Goal: Task Accomplishment & Management: Complete application form

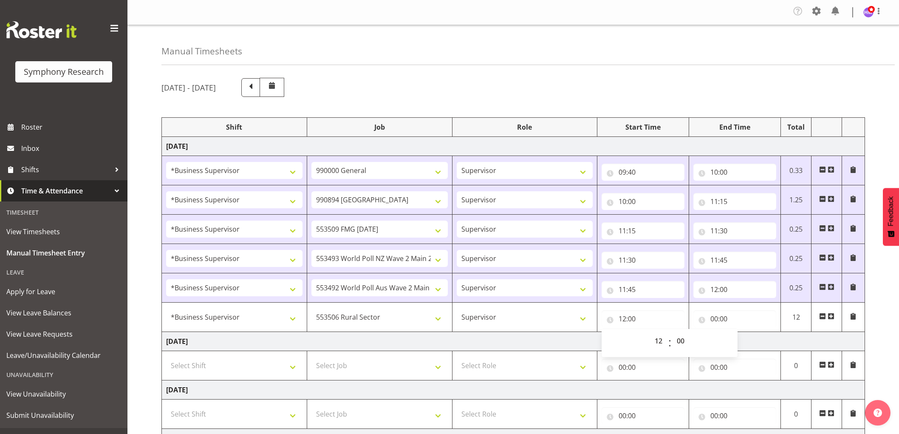
select select "1607"
select select "743"
select select "1607"
select select "10576"
select select "1607"
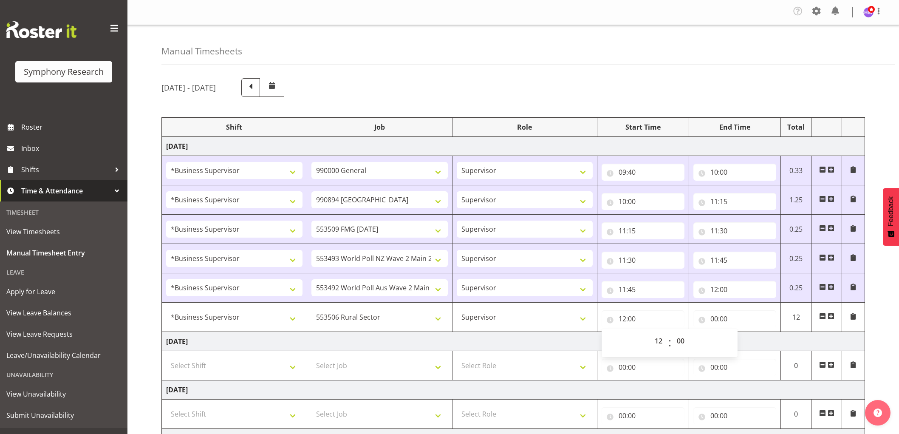
select select "10585"
select select "1607"
select select "10527"
select select "1607"
select select "10499"
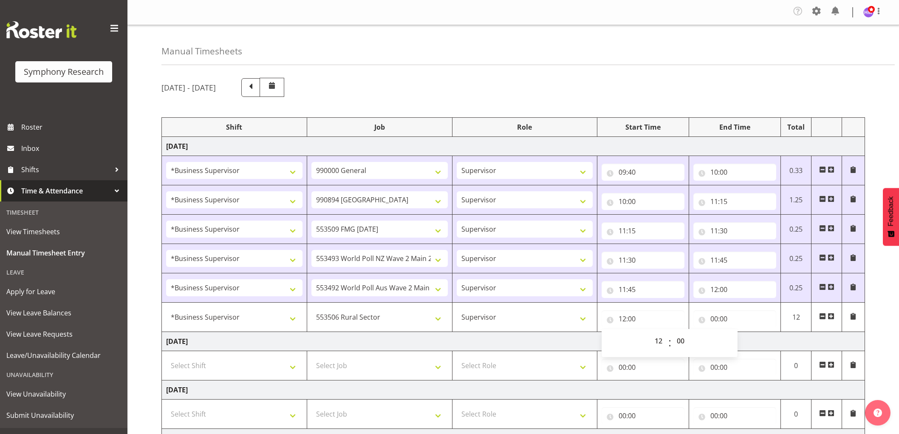
select select "1607"
select select "10587"
select select "12"
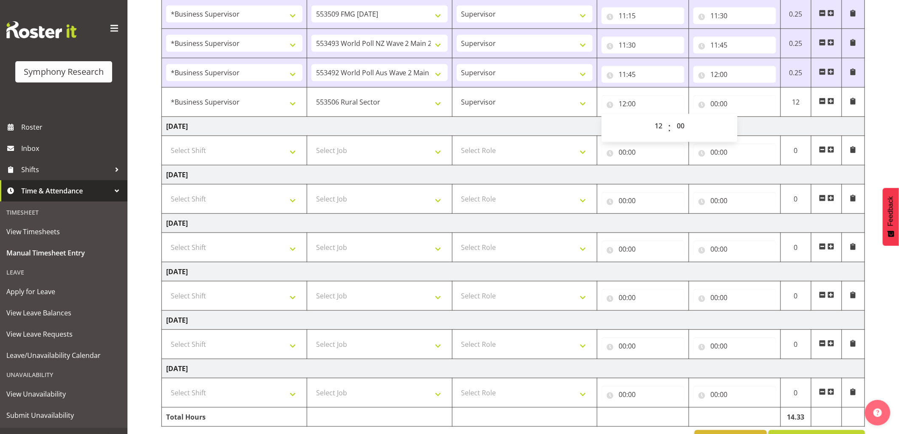
scroll to position [215, 0]
click at [788, 126] on td "[DATE]" at bounding box center [513, 126] width 703 height 19
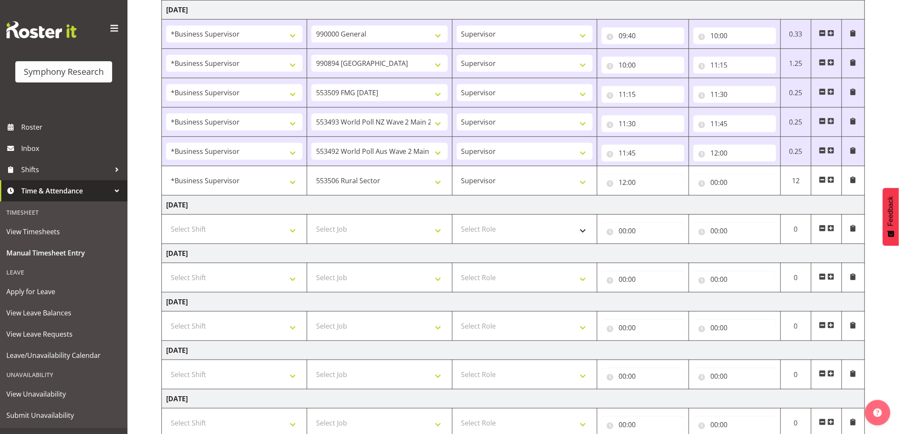
scroll to position [0, 0]
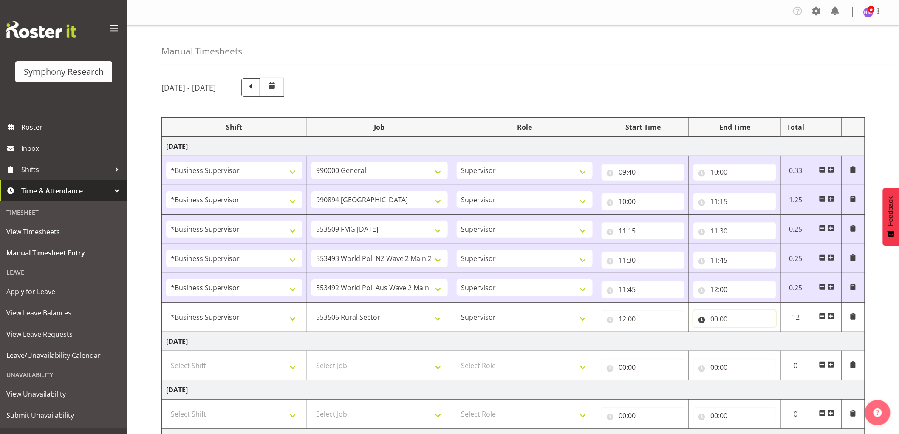
click at [725, 316] on input "00:00" at bounding box center [734, 318] width 83 height 17
click at [748, 338] on select "00 01 02 03 04 05 06 07 08 09 10 11 12 13 14 15 16 17 18 19 20 21 22 23" at bounding box center [751, 340] width 19 height 17
select select "12"
click at [742, 333] on select "00 01 02 03 04 05 06 07 08 09 10 11 12 13 14 15 16 17 18 19 20 21 22 23" at bounding box center [751, 340] width 19 height 17
type input "12:00"
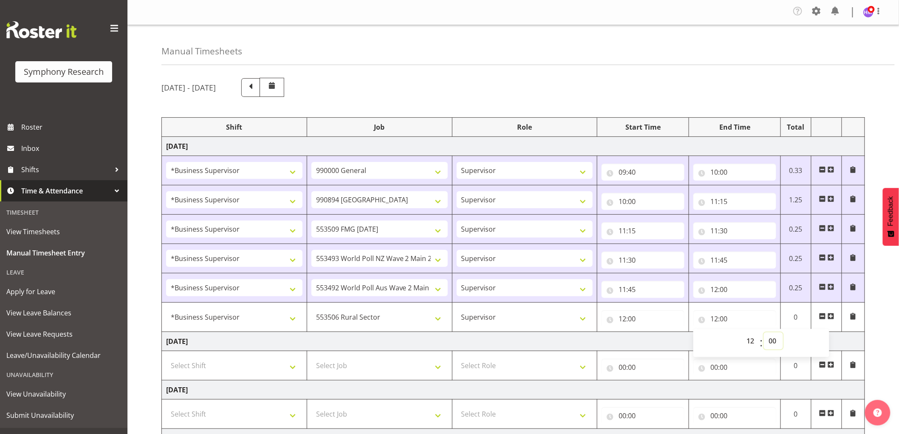
click at [775, 345] on select "00 01 02 03 04 05 06 07 08 09 10 11 12 13 14 15 16 17 18 19 20 21 22 23 24 25 2…" at bounding box center [773, 340] width 19 height 17
select select "45"
click at [764, 333] on select "00 01 02 03 04 05 06 07 08 09 10 11 12 13 14 15 16 17 18 19 20 21 22 23 24 25 2…" at bounding box center [773, 340] width 19 height 17
type input "12:45"
click at [833, 315] on span at bounding box center [831, 316] width 7 height 7
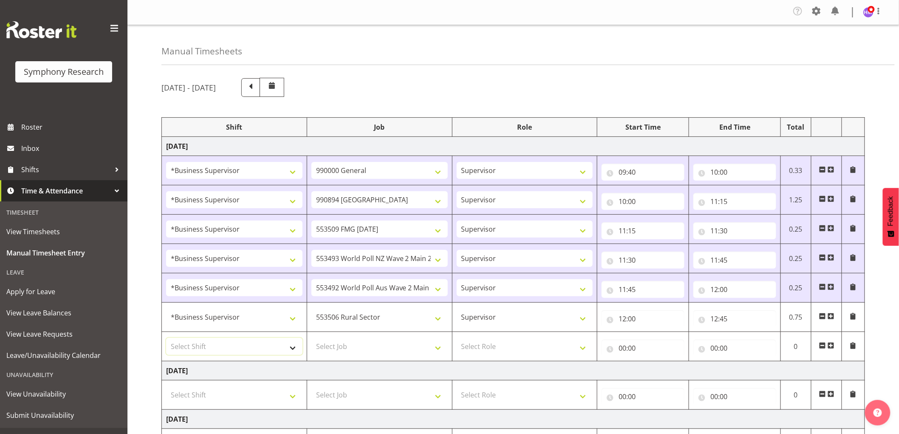
click at [254, 346] on select "Select Shift !!Weekend Residential (Roster IT Shift Label) *Business 9/10am ~ 4…" at bounding box center [234, 346] width 136 height 17
select select "1607"
click at [166, 338] on select "Select Shift !!Weekend Residential (Roster IT Shift Label) *Business 9/10am ~ 4…" at bounding box center [234, 346] width 136 height 17
click at [360, 357] on td "Select Job 550060 IF Admin 553492 World Poll Aus Wave 2 Main 2025 553493 World …" at bounding box center [379, 346] width 145 height 29
drag, startPoint x: 368, startPoint y: 350, endPoint x: 374, endPoint y: 353, distance: 6.7
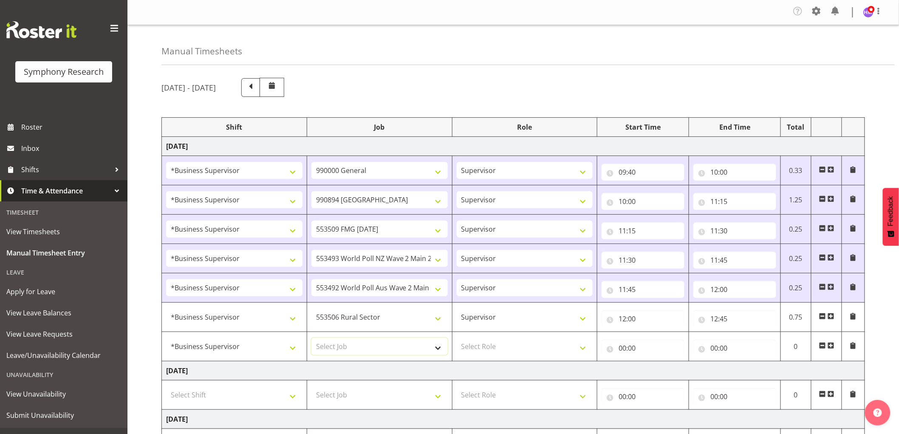
click at [370, 350] on select "Select Job 550060 IF Admin 553492 World Poll Aus Wave 2 Main 2025 553493 World …" at bounding box center [379, 346] width 136 height 17
select select "743"
click at [311, 338] on select "Select Job 550060 IF Admin 553492 World Poll Aus Wave 2 Main 2025 553493 World …" at bounding box center [379, 346] width 136 height 17
drag, startPoint x: 544, startPoint y: 347, endPoint x: 546, endPoint y: 355, distance: 7.8
click at [544, 348] on select "Select Role Supervisor Interviewing Briefing" at bounding box center [525, 346] width 136 height 17
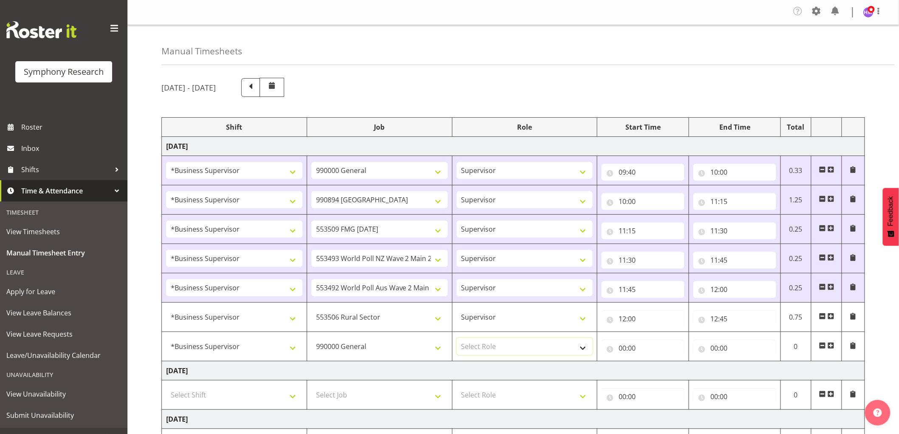
select select "45"
click at [457, 338] on select "Select Role Supervisor Interviewing Briefing" at bounding box center [525, 346] width 136 height 17
click at [631, 355] on input "00:00" at bounding box center [643, 348] width 83 height 17
click at [659, 373] on select "00 01 02 03 04 05 06 07 08 09 10 11 12 13 14 15 16 17 18 19 20 21 22 23" at bounding box center [659, 370] width 19 height 17
select select "12"
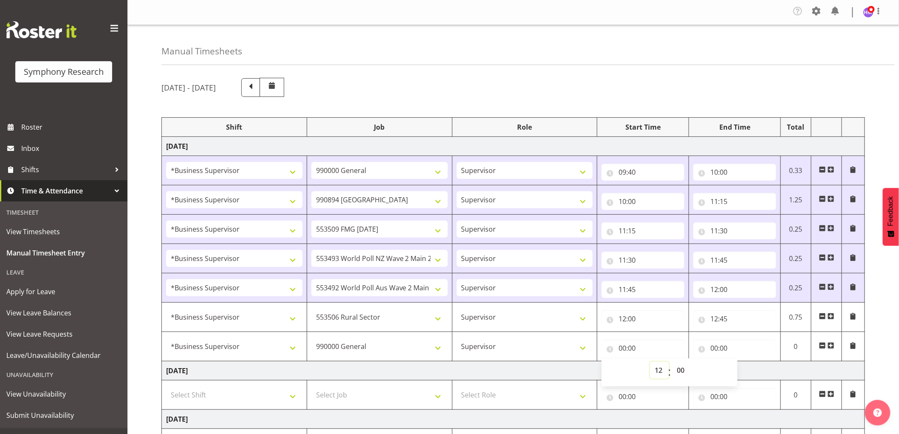
click at [650, 362] on select "00 01 02 03 04 05 06 07 08 09 10 11 12 13 14 15 16 17 18 19 20 21 22 23" at bounding box center [659, 370] width 19 height 17
type input "12:00"
click at [678, 369] on select "00 01 02 03 04 05 06 07 08 09 10 11 12 13 14 15 16 17 18 19 20 21 22 23 24 25 2…" at bounding box center [681, 370] width 19 height 17
select select "45"
click at [672, 362] on select "00 01 02 03 04 05 06 07 08 09 10 11 12 13 14 15 16 17 18 19 20 21 22 23 24 25 2…" at bounding box center [681, 370] width 19 height 17
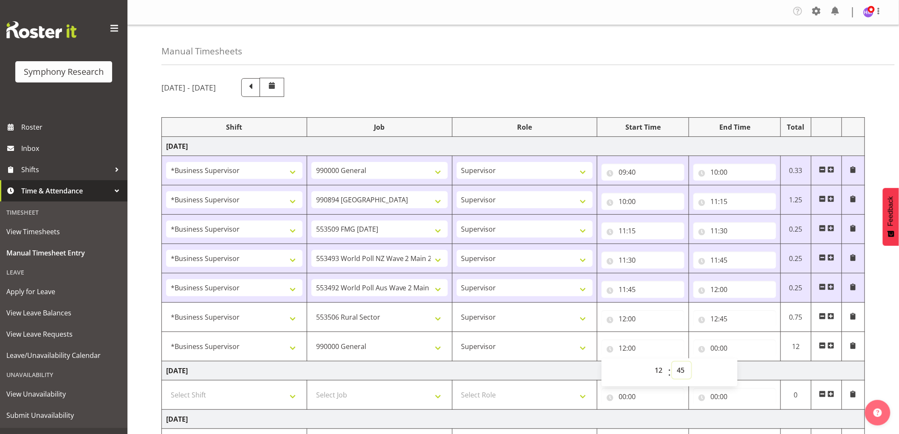
type input "12:45"
